Goal: Transaction & Acquisition: Purchase product/service

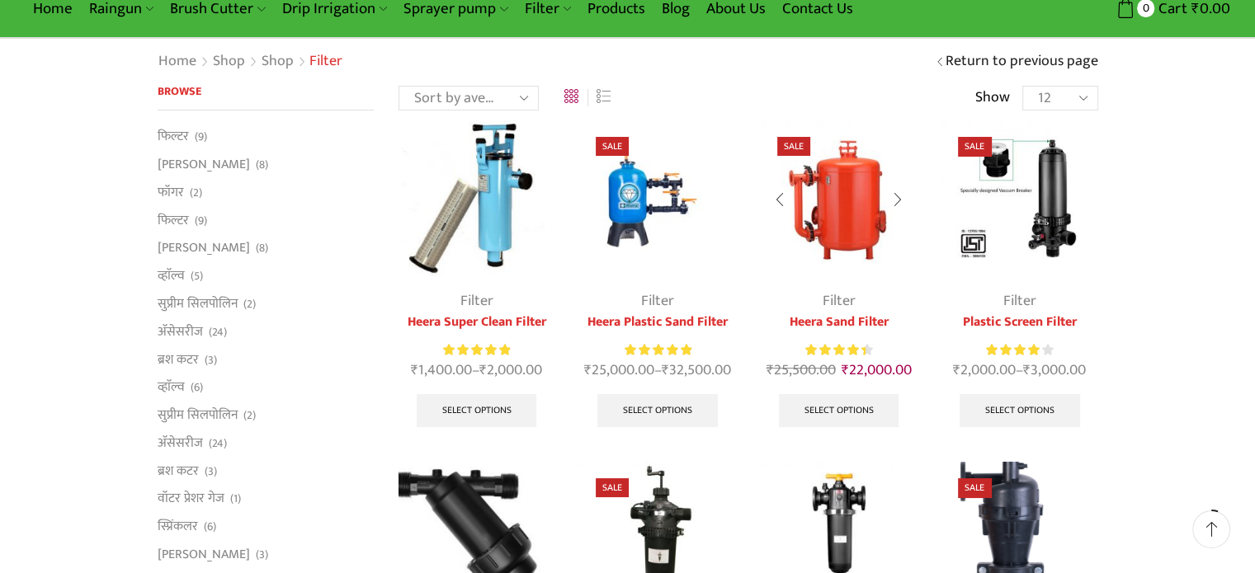
scroll to position [82, 0]
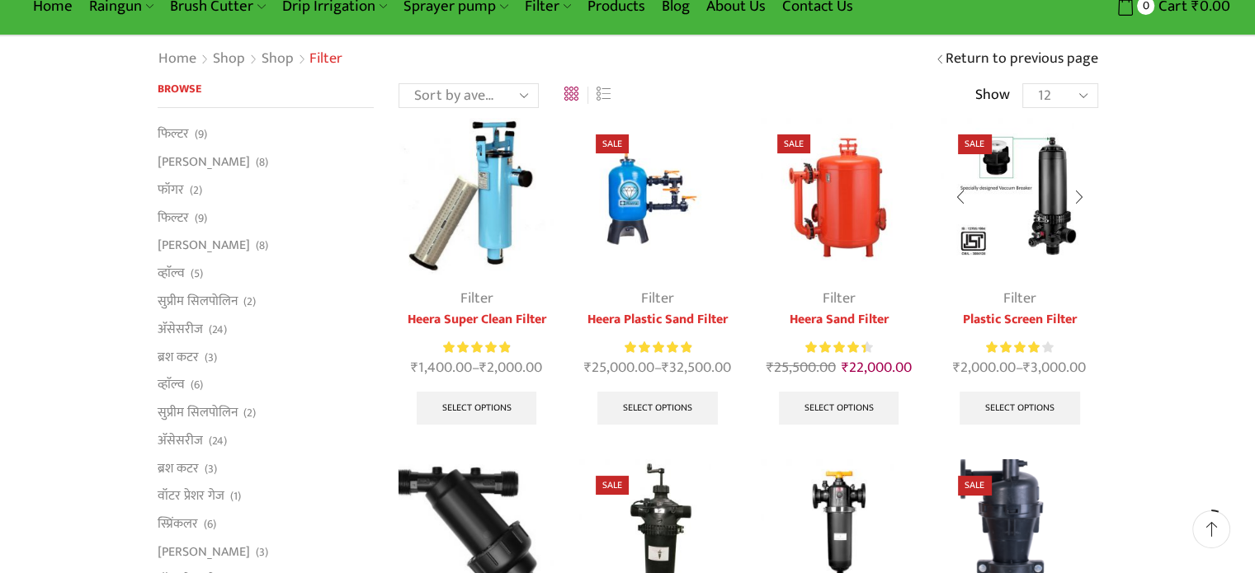
click at [1048, 237] on img at bounding box center [1019, 196] width 156 height 156
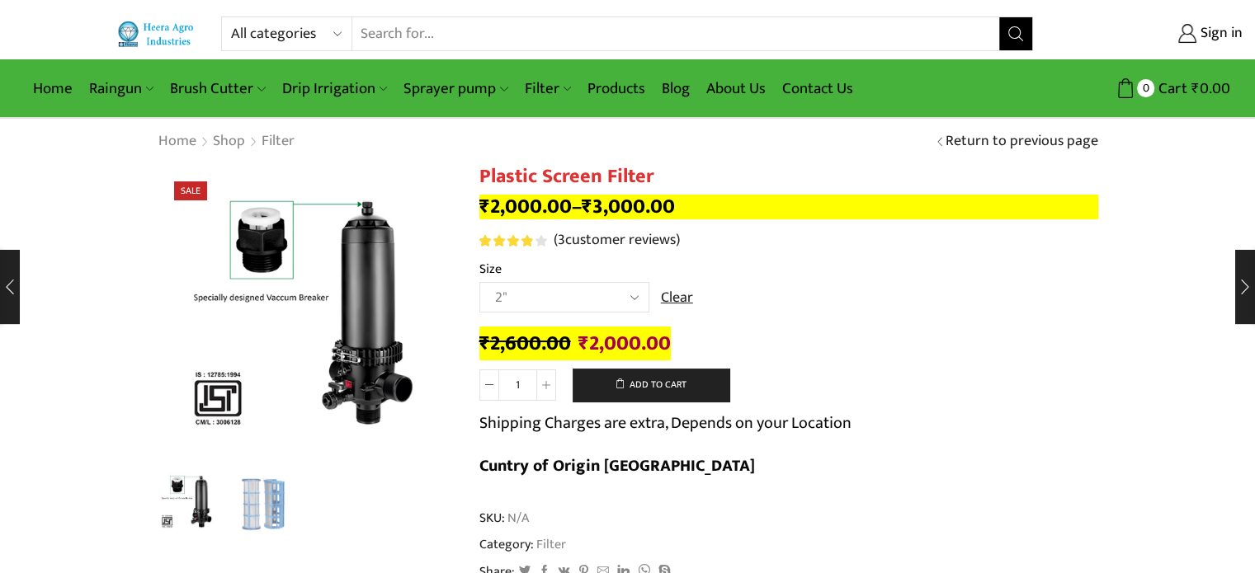
click at [653, 300] on td "Choose an [MEDICAL_DATA]" 2.5" 3" 40M Cube 3" 50M Cube Clear" at bounding box center [788, 304] width 619 height 45
click at [646, 296] on select "Choose an [MEDICAL_DATA]" 2.5" 3" 40M Cube 3" 50M Cube" at bounding box center [564, 297] width 170 height 31
click at [479, 282] on select "Choose an [MEDICAL_DATA]" 2.5" 3" 40M Cube 3" 50M Cube" at bounding box center [564, 297] width 170 height 31
select select "3" 40M Cube"
click at [600, 294] on select "Choose an [MEDICAL_DATA]" 2.5" 3" 40M Cube 3" 50M Cube" at bounding box center [564, 297] width 170 height 31
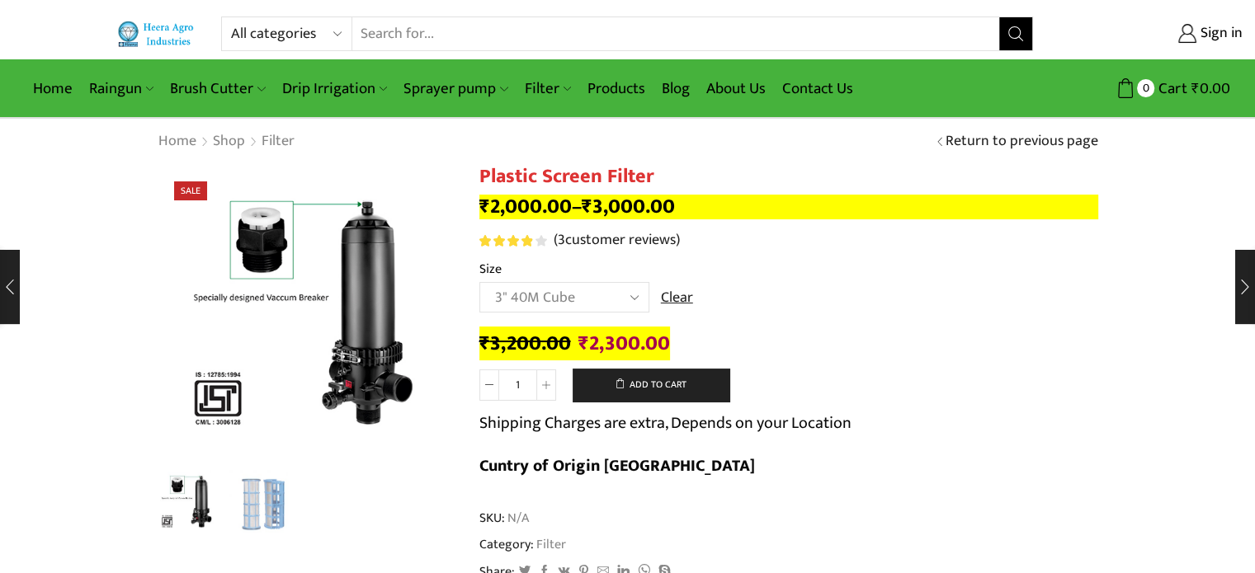
click at [479, 282] on select "Choose an [MEDICAL_DATA]" 2.5" 3" 40M Cube 3" 50M Cube" at bounding box center [564, 297] width 170 height 31
click at [753, 304] on td "Choose an [MEDICAL_DATA]" 2.5" 3" 40M Cube 3" 50M Cube Clear" at bounding box center [788, 304] width 619 height 45
click at [671, 303] on link "Clear" at bounding box center [677, 298] width 32 height 21
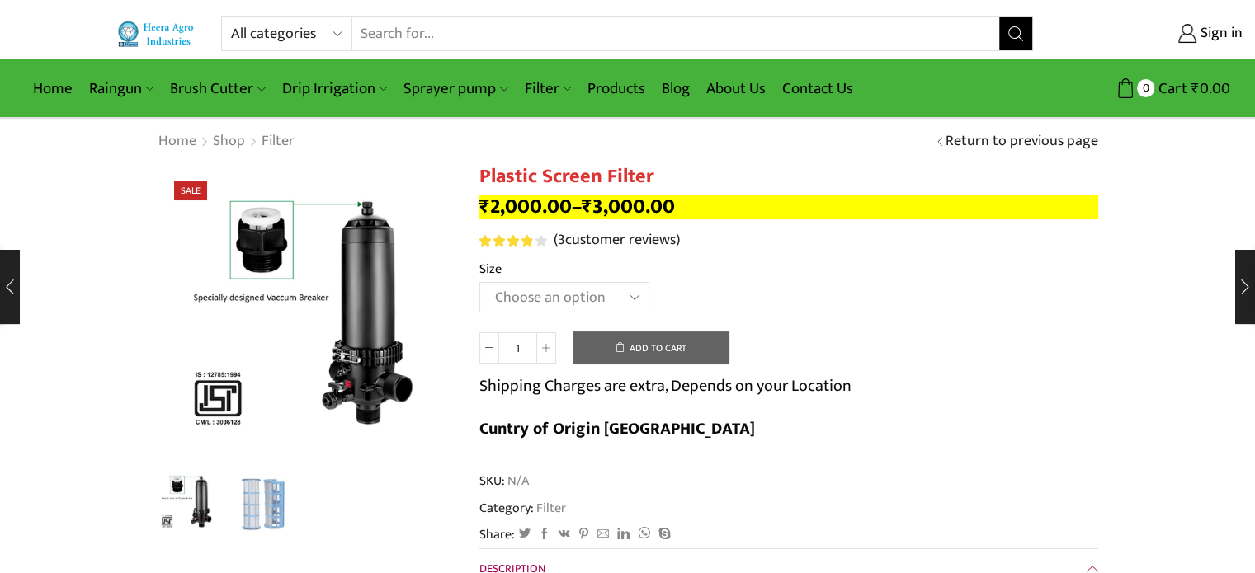
click at [615, 291] on select "Choose an [MEDICAL_DATA]" 2.5" 3" 40M Cube 3" 50M Cube" at bounding box center [564, 297] width 170 height 31
click at [479, 282] on select "Choose an [MEDICAL_DATA]" 2.5" 3" 40M Cube 3" 50M Cube" at bounding box center [564, 297] width 170 height 31
select select "3" 40M Cube"
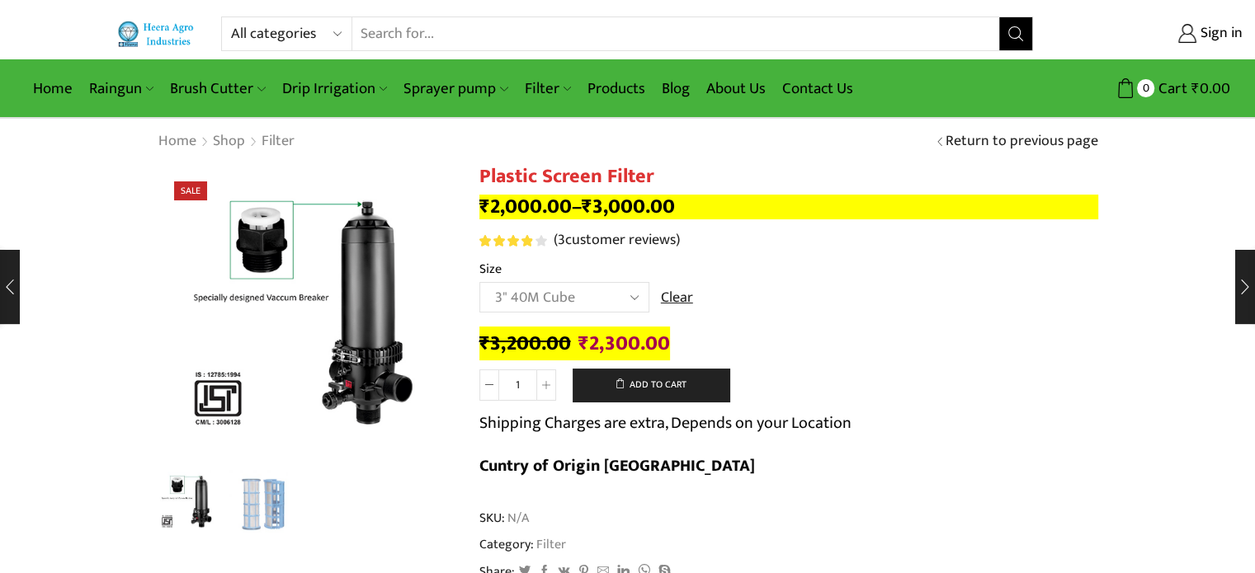
click at [565, 284] on select "Choose an [MEDICAL_DATA]" 2.5" 3" 40M Cube 3" 50M Cube" at bounding box center [564, 297] width 170 height 31
click at [932, 314] on td "Choose an [MEDICAL_DATA]" 2.5" 3" 40M Cube 3" 50M Cube Clear" at bounding box center [788, 304] width 619 height 45
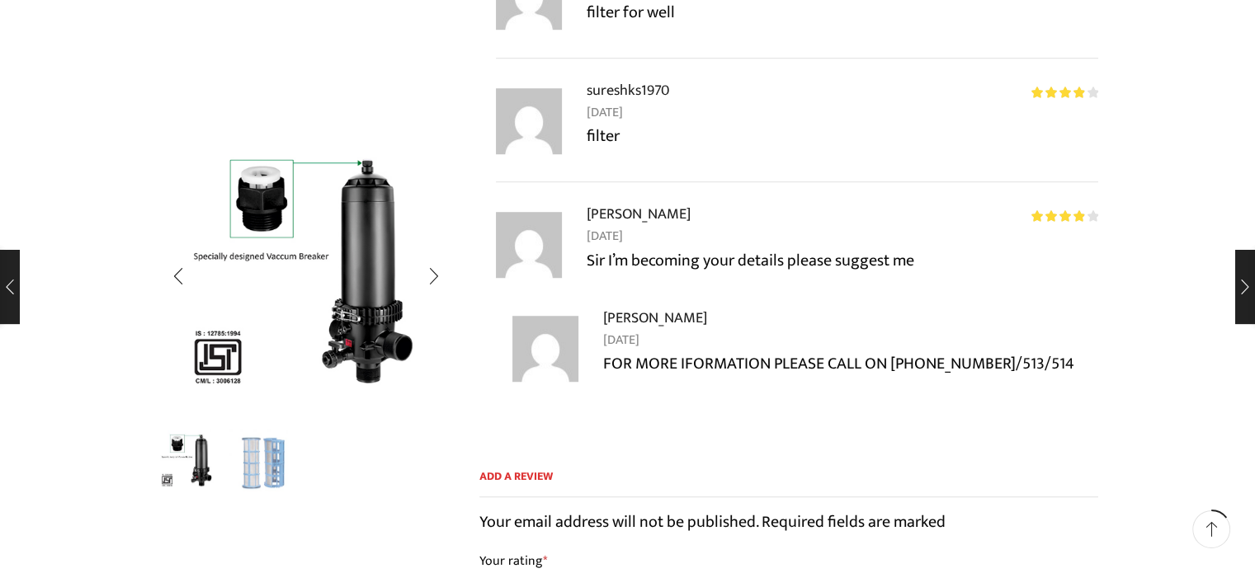
scroll to position [1155, 0]
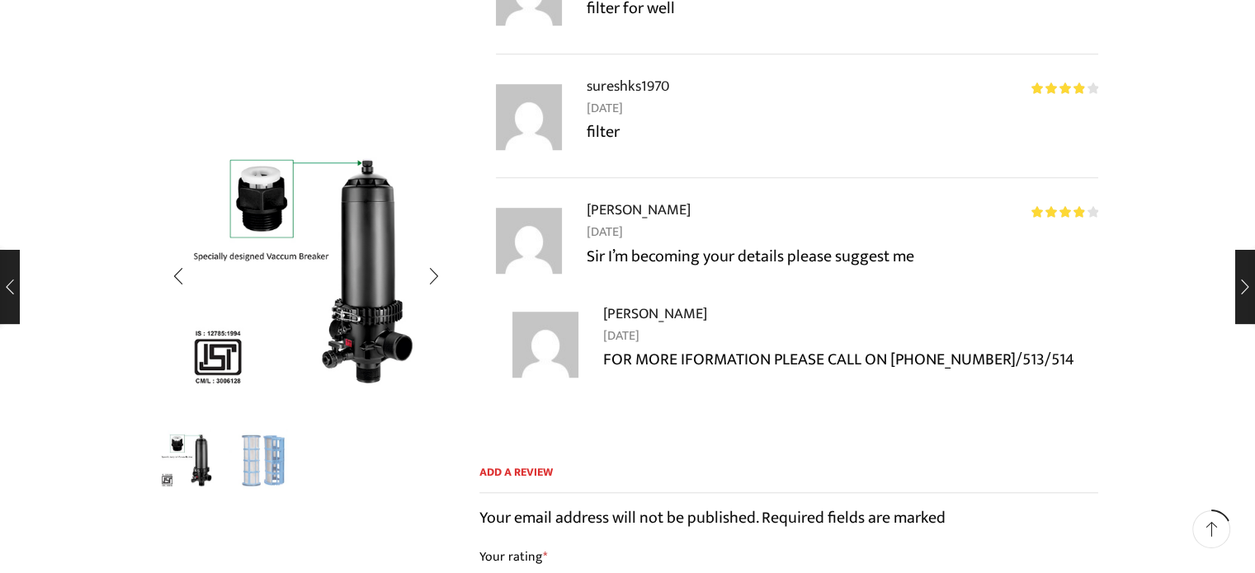
click at [284, 462] on img "2 / 2" at bounding box center [263, 460] width 68 height 68
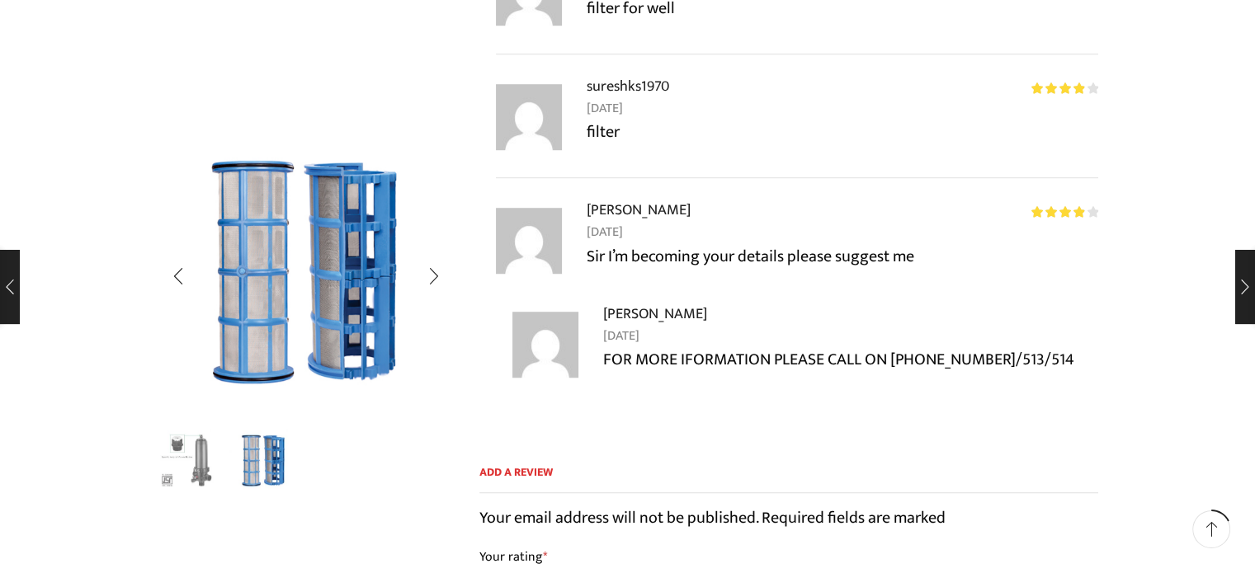
click at [184, 451] on img "1 / 2" at bounding box center [187, 460] width 68 height 68
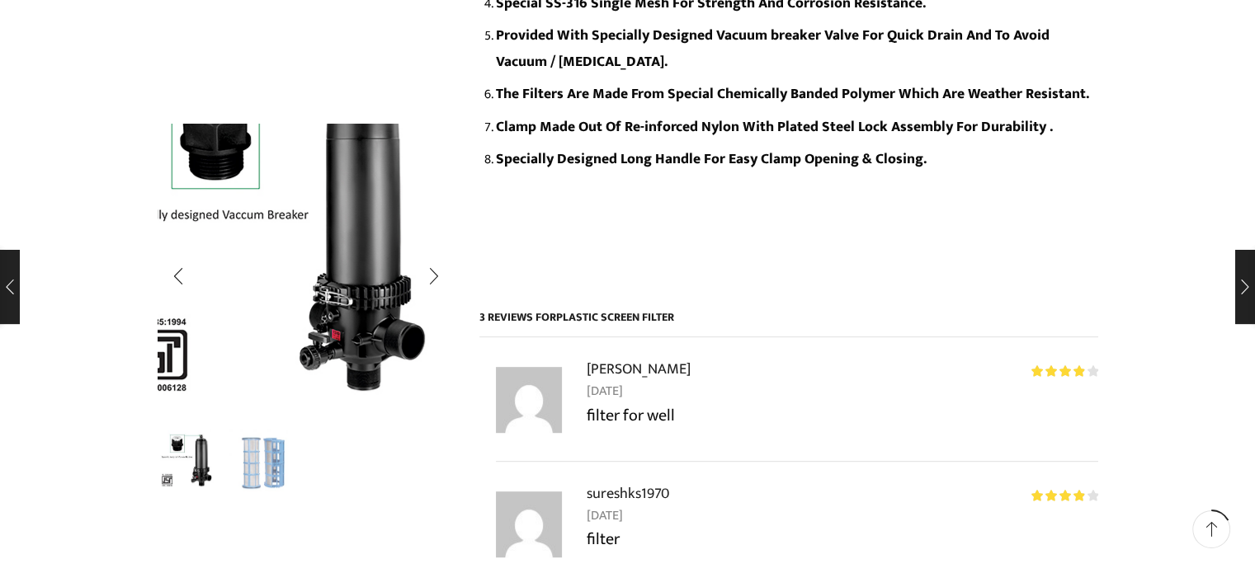
scroll to position [742, 0]
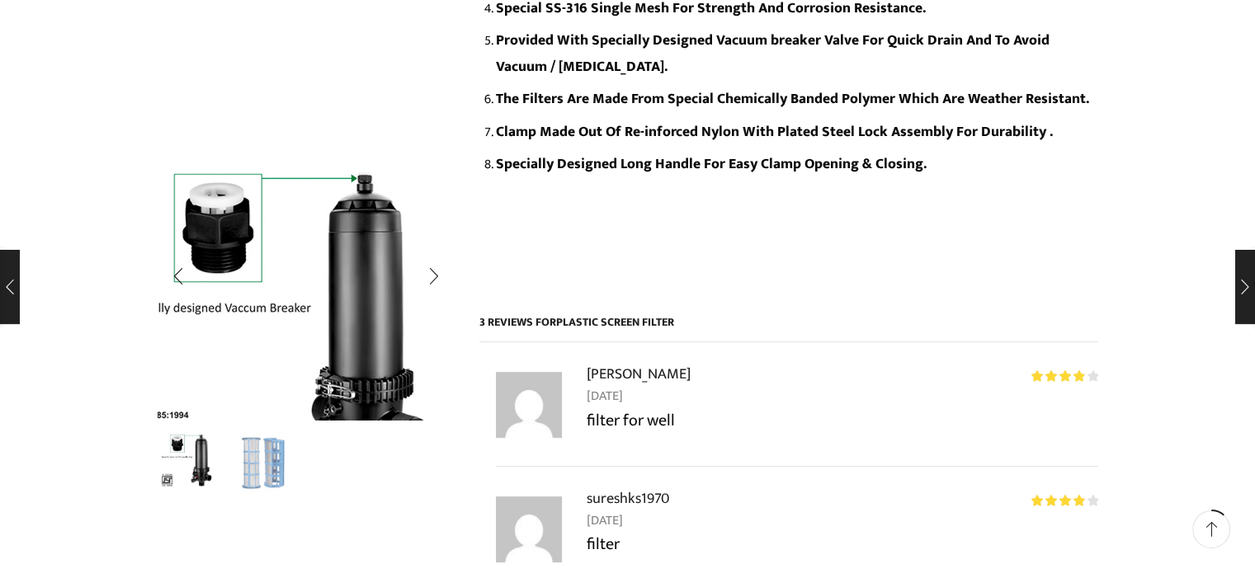
click at [371, 362] on img "1 / 2" at bounding box center [279, 330] width 412 height 412
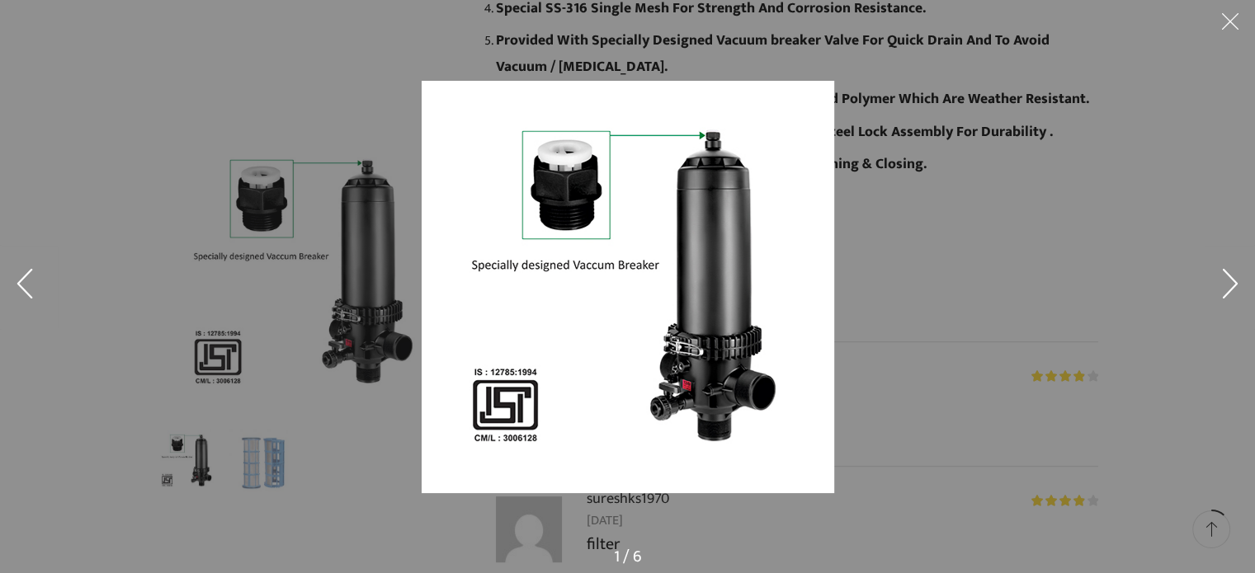
click at [693, 393] on img at bounding box center [628, 287] width 412 height 412
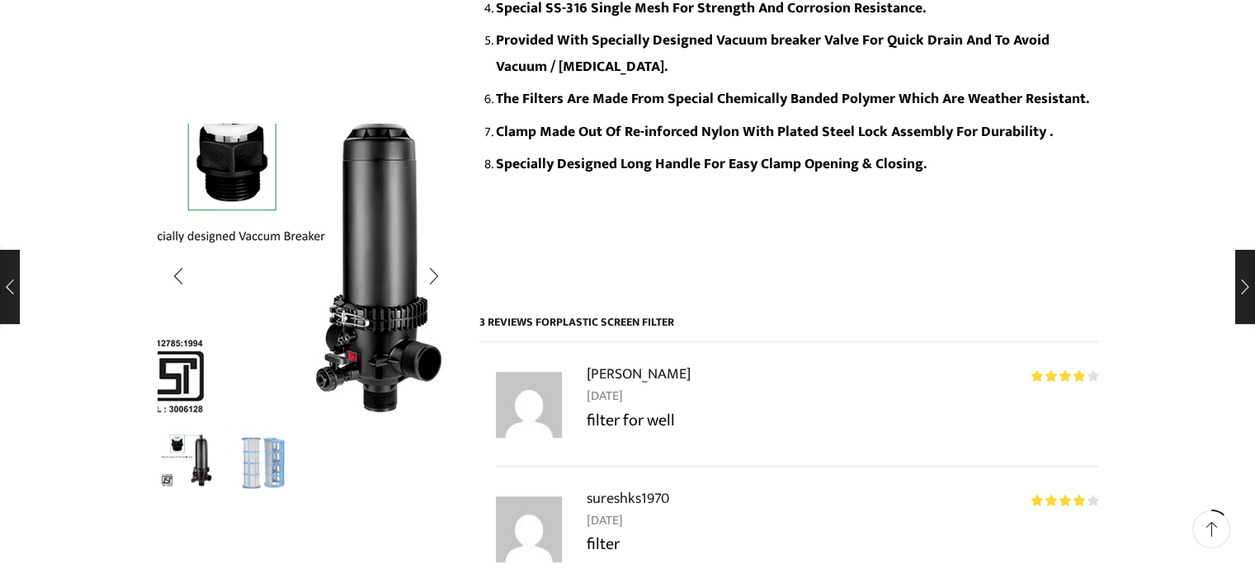
click at [337, 309] on img "1 / 2" at bounding box center [293, 258] width 412 height 412
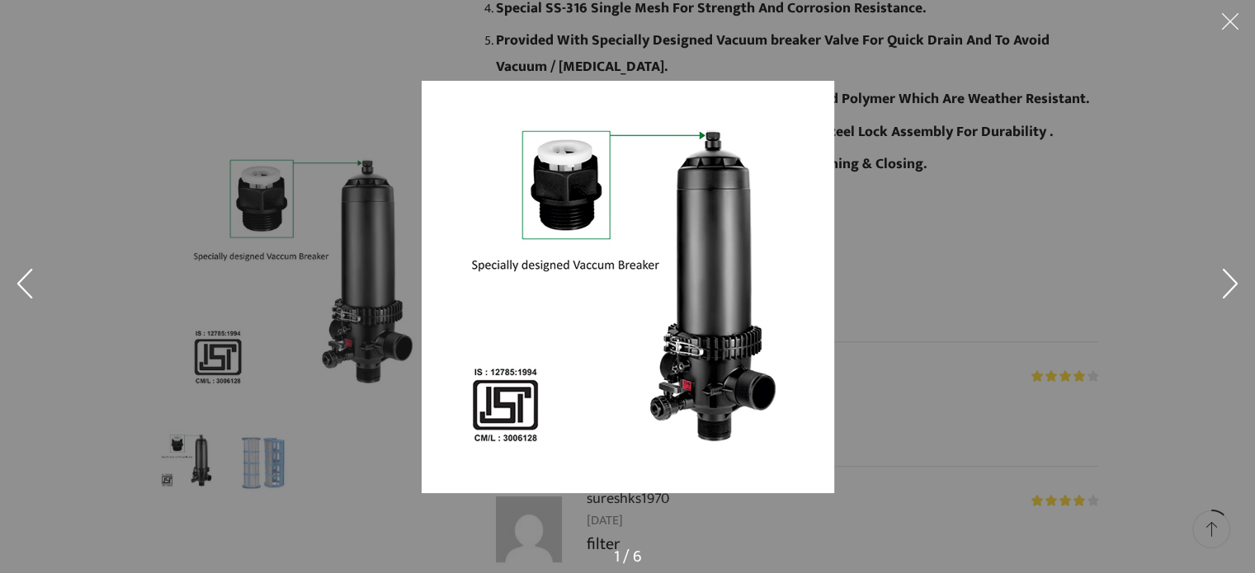
click at [924, 158] on div at bounding box center [939, 317] width 1034 height 472
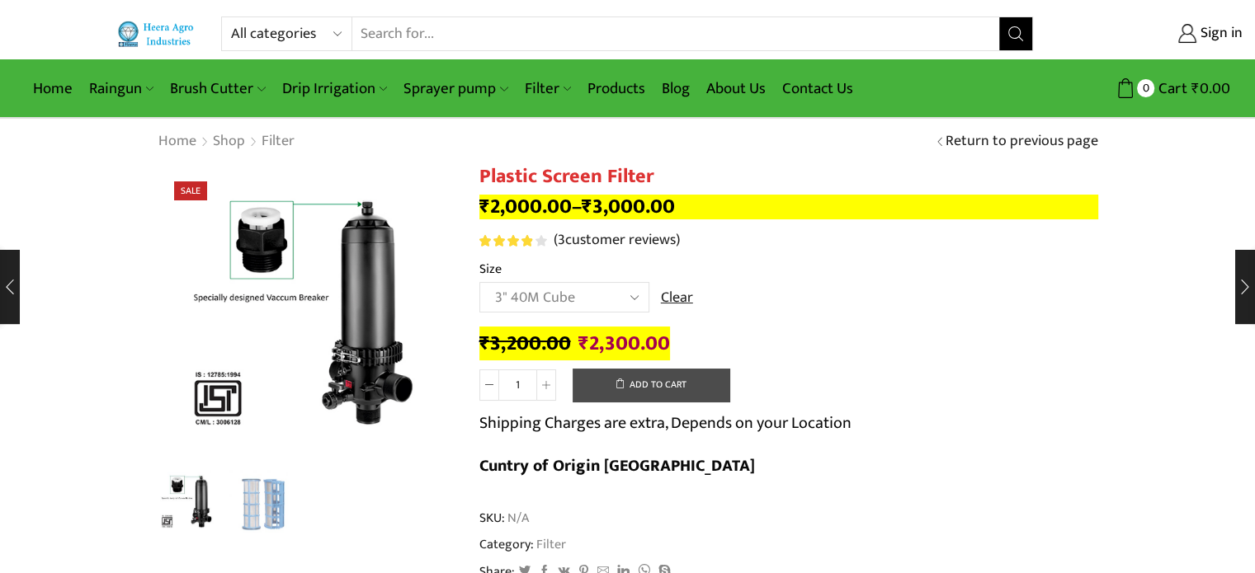
click at [676, 394] on button "Add to cart" at bounding box center [650, 385] width 157 height 33
click at [498, 316] on td "Choose an [MEDICAL_DATA]" 2.5" 3" 40M Cube 3" 50M Cube Clear" at bounding box center [788, 304] width 619 height 45
click at [511, 304] on select "Choose an [MEDICAL_DATA]" 2.5" 3" 40M Cube 3" 50M Cube" at bounding box center [564, 297] width 170 height 31
click at [907, 313] on td "Choose an [MEDICAL_DATA]" 2.5" 3" 40M Cube 3" 50M Cube Clear" at bounding box center [788, 304] width 619 height 45
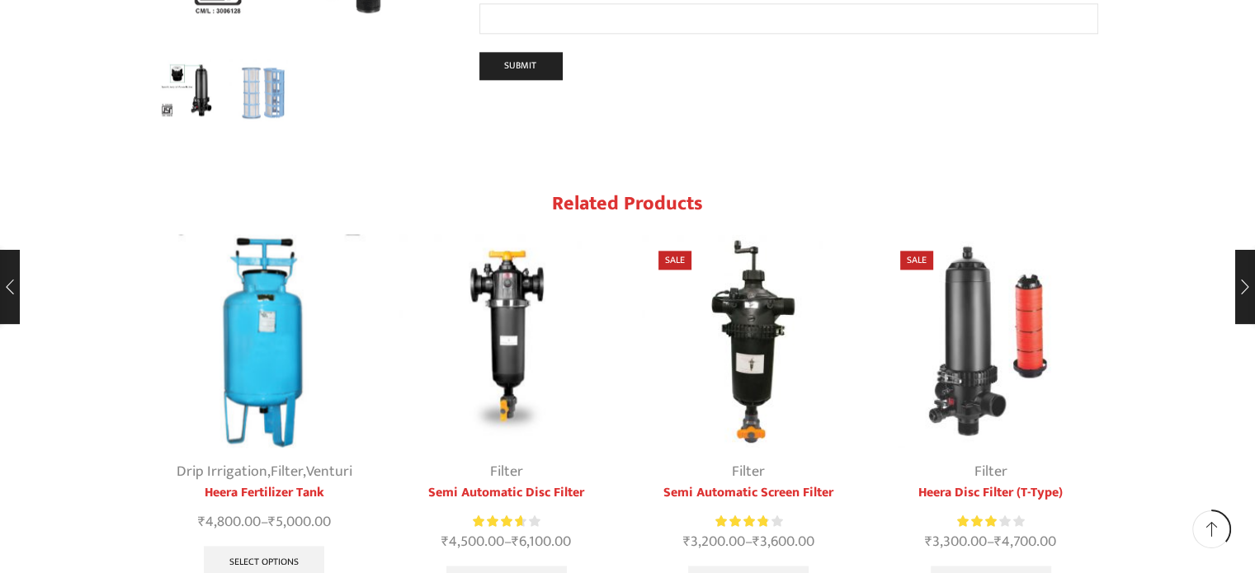
scroll to position [2392, 0]
